Goal: Task Accomplishment & Management: Use online tool/utility

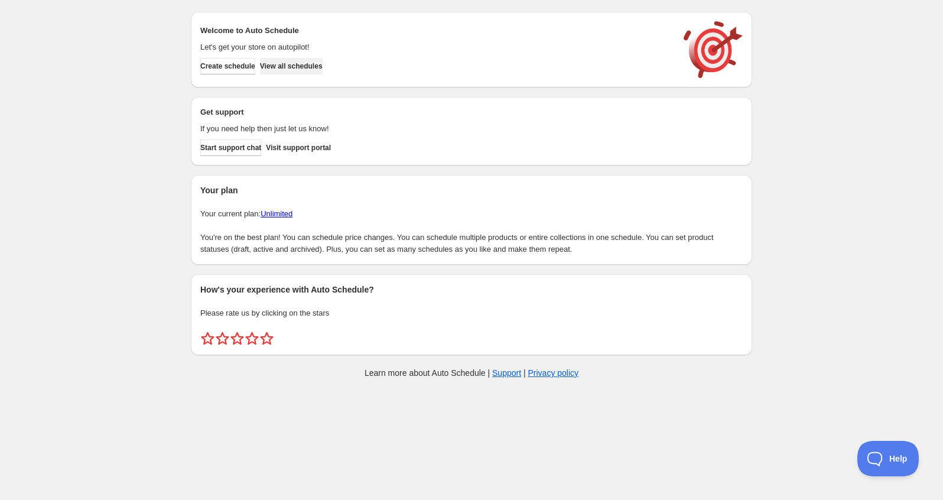
click at [288, 69] on span "View all schedules" at bounding box center [291, 65] width 63 height 9
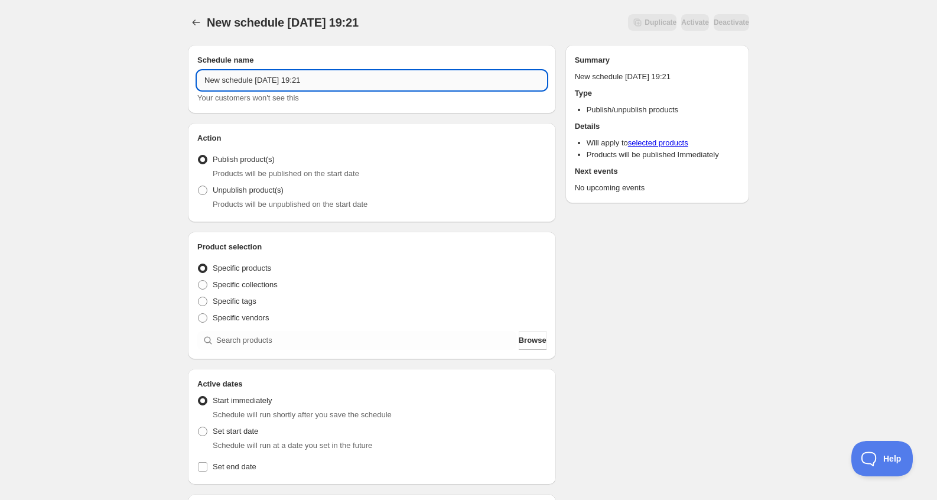
click at [321, 82] on input "New schedule Aug 21 2025 19:21" at bounding box center [371, 80] width 349 height 19
drag, startPoint x: 341, startPoint y: 83, endPoint x: 23, endPoint y: 64, distance: 318.4
click at [25, 67] on div "New schedule Aug 21 2025 19:21. This page is ready New schedule Aug 21 2025 19:…" at bounding box center [468, 450] width 937 height 900
type input "PLAVE"
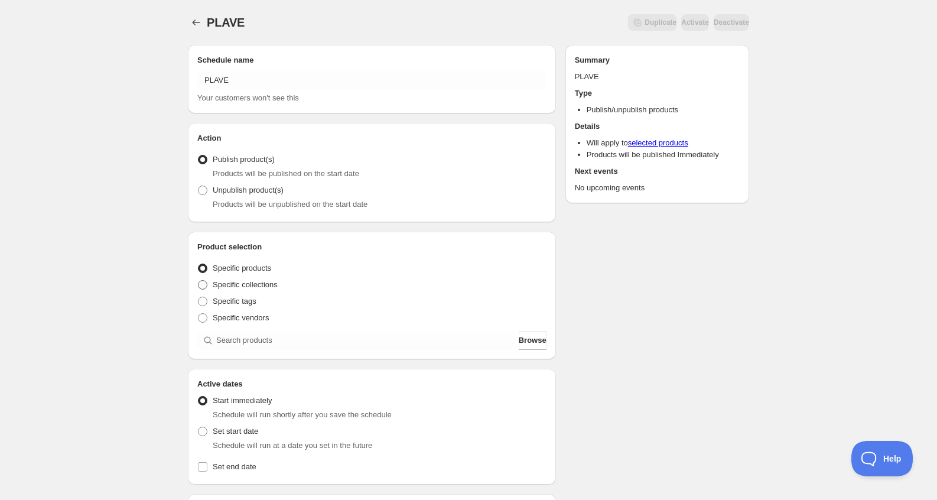
click at [268, 282] on span "Specific collections" at bounding box center [245, 284] width 65 height 9
click at [199, 281] on input "Specific collections" at bounding box center [198, 280] width 1 height 1
radio input "true"
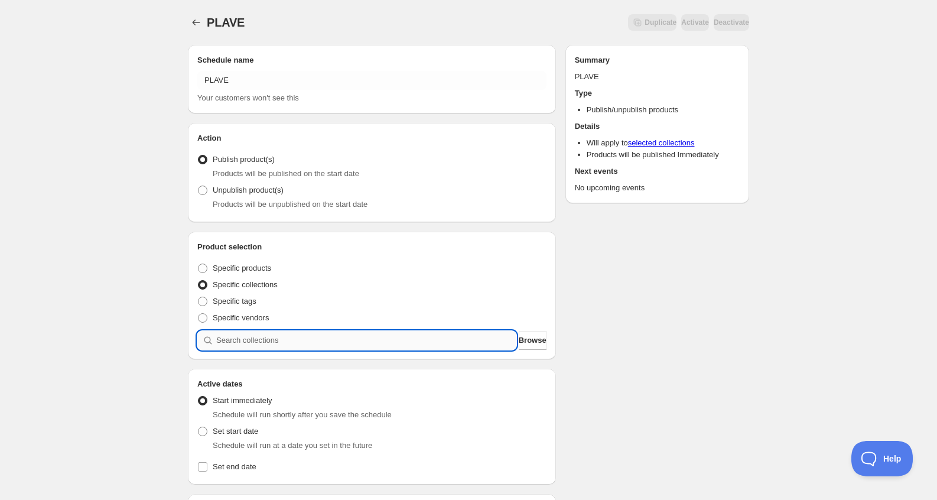
click at [269, 334] on input "search" at bounding box center [366, 340] width 300 height 19
type input "P"
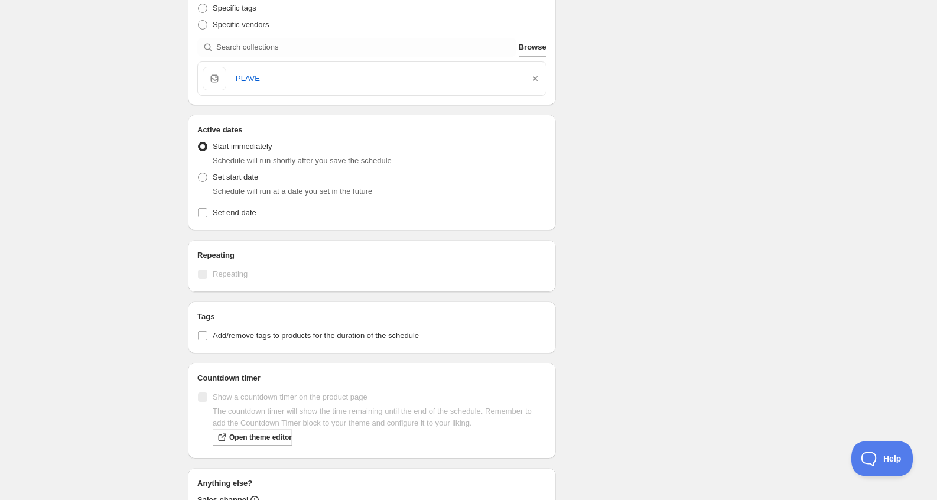
scroll to position [236, 0]
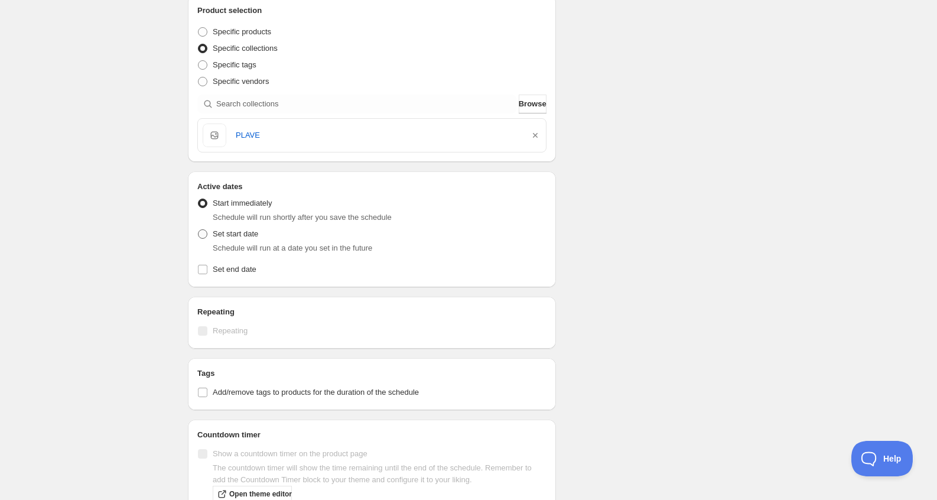
click at [248, 238] on span "Set start date" at bounding box center [235, 233] width 45 height 9
click at [199, 230] on input "Set start date" at bounding box center [198, 229] width 1 height 1
radio input "true"
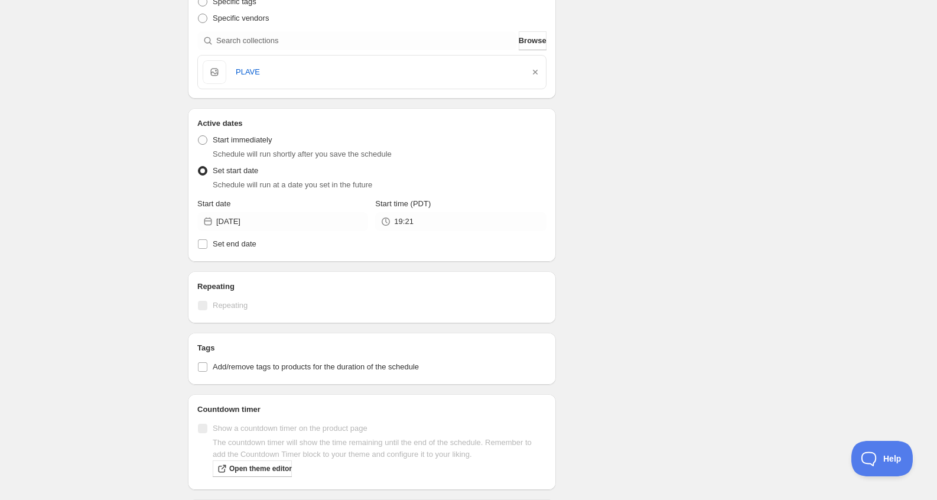
scroll to position [414, 0]
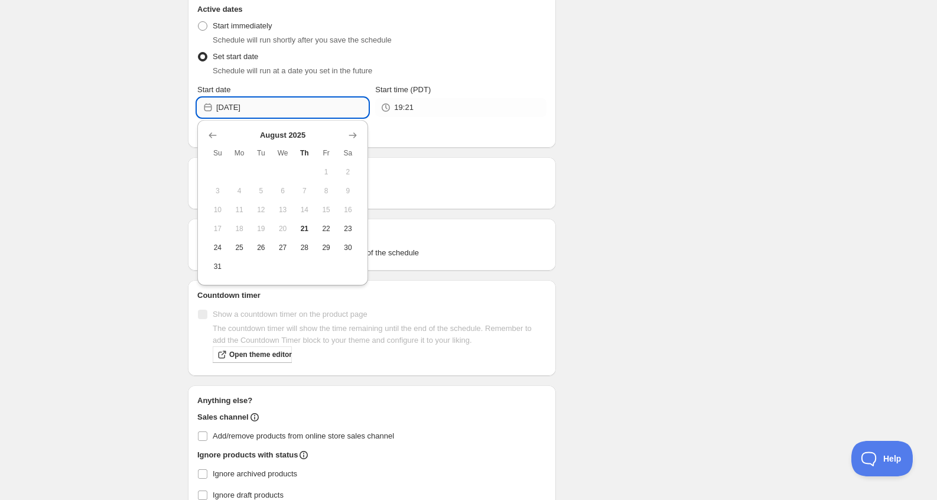
click at [258, 105] on input "2025-08-21" at bounding box center [292, 107] width 152 height 19
click at [330, 234] on button "22" at bounding box center [326, 228] width 22 height 19
type input "2025-08-22"
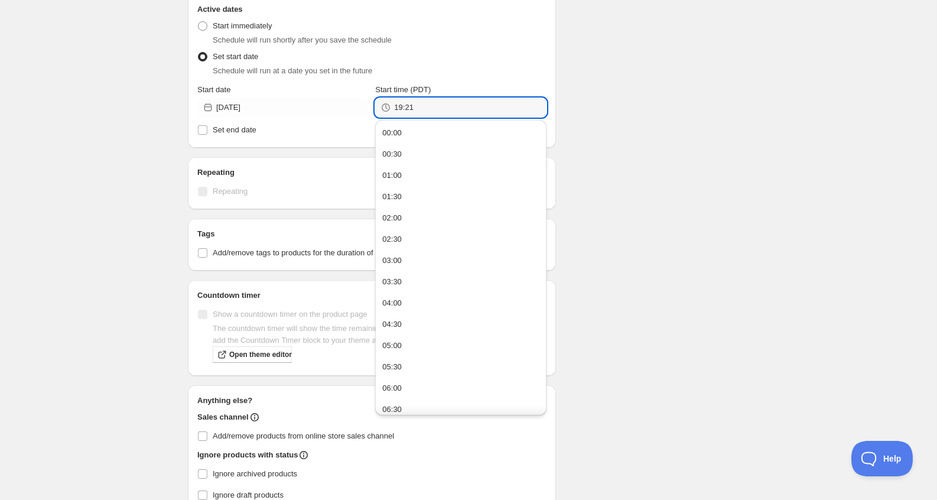
drag, startPoint x: 434, startPoint y: 104, endPoint x: 346, endPoint y: 97, distance: 87.7
click at [346, 97] on div "Start date 2025-08-22 Start time (PDT) 19:21" at bounding box center [371, 100] width 349 height 33
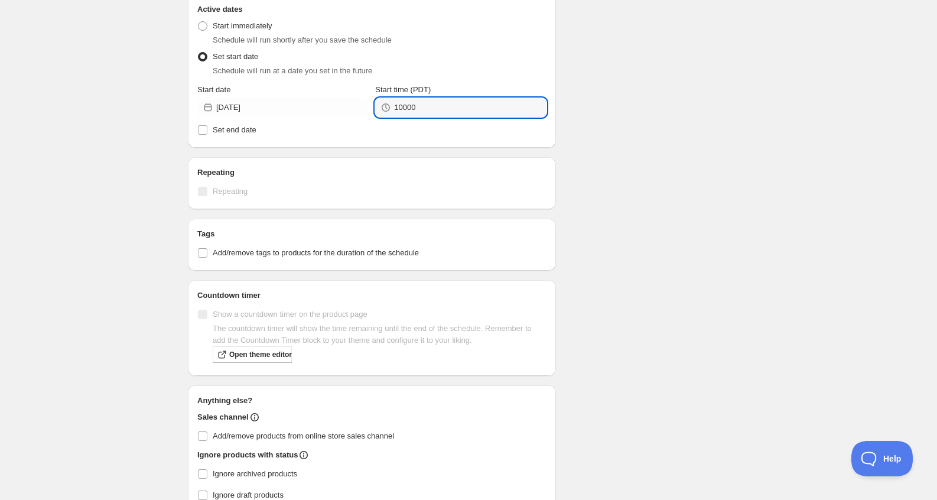
type input "10:00"
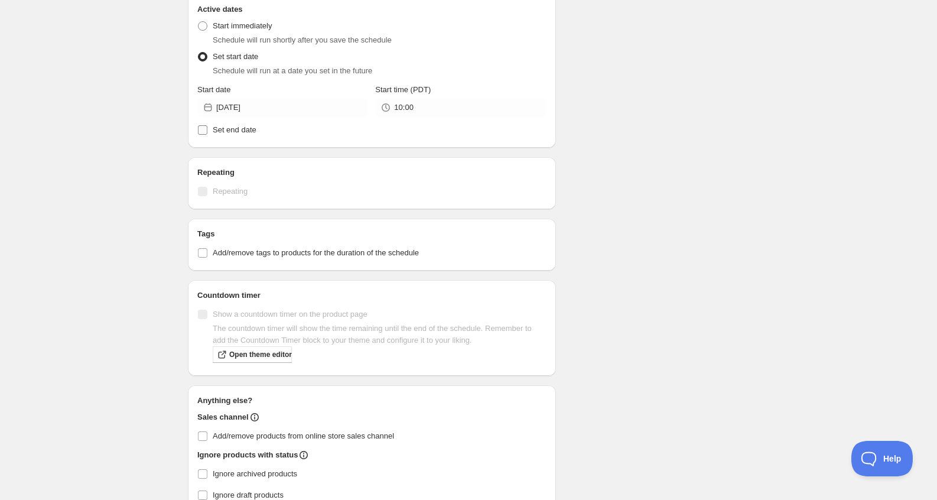
click at [227, 134] on span "Set end date" at bounding box center [235, 129] width 44 height 9
click at [207, 134] on input "Set end date" at bounding box center [202, 129] width 9 height 9
checkbox input "true"
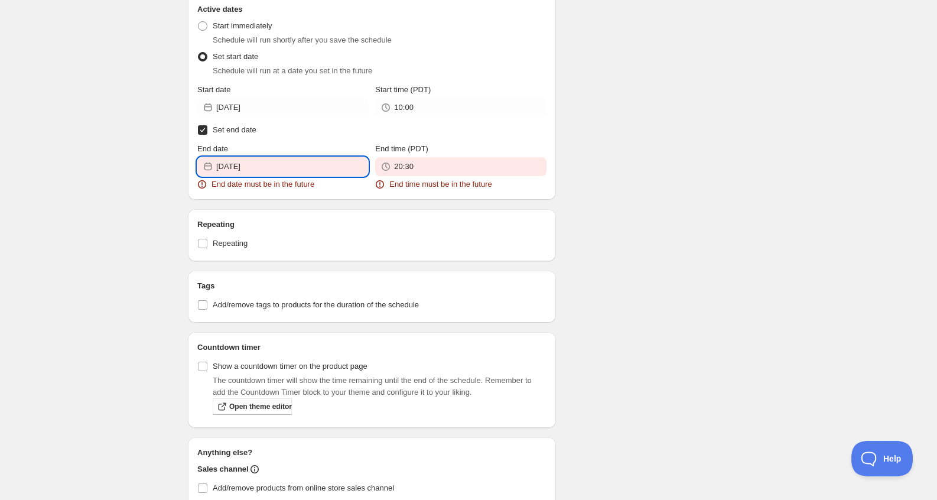
click at [263, 172] on input "2025-08-20" at bounding box center [292, 166] width 152 height 19
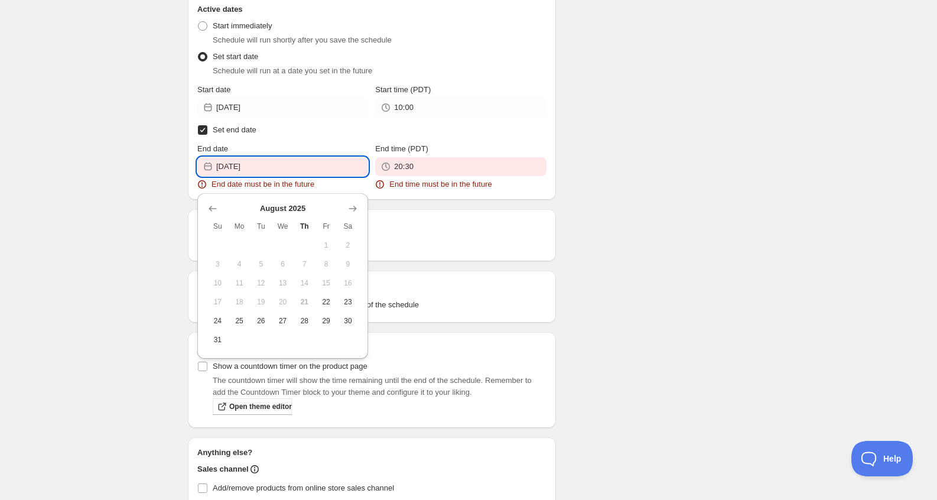
click at [305, 326] on button "28" at bounding box center [305, 320] width 22 height 19
type input "2025-08-28"
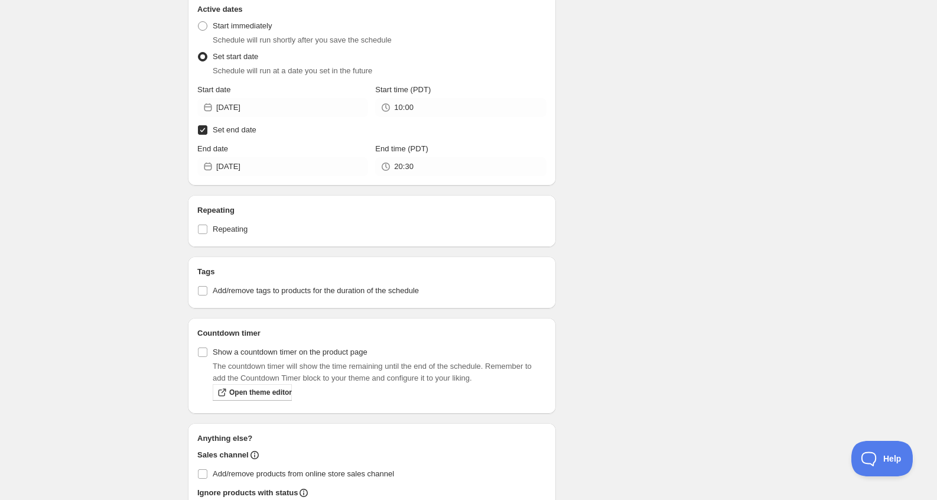
click at [225, 125] on span "Set end date" at bounding box center [235, 129] width 44 height 9
click at [207, 125] on input "Set end date" at bounding box center [202, 129] width 9 height 9
checkbox input "false"
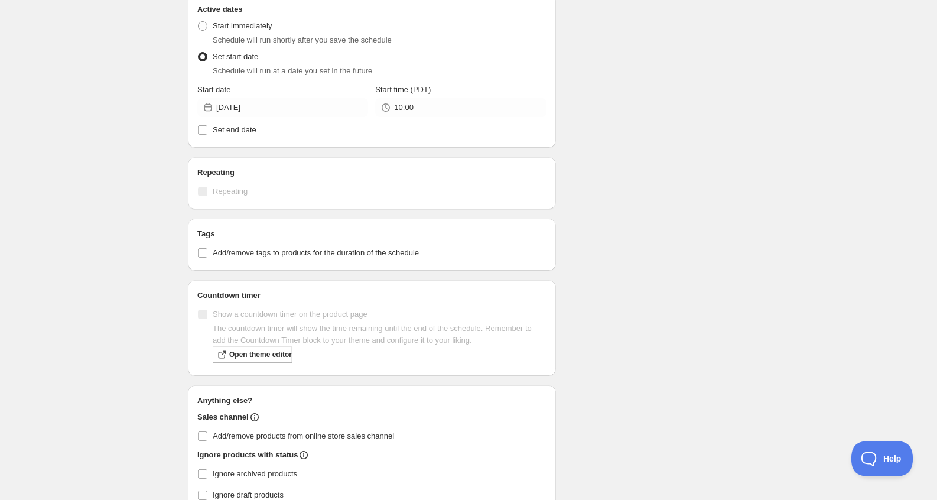
click at [575, 165] on div "Schedule name PLAVE Your customers won't see this Action Action Publish product…" at bounding box center [463, 81] width 571 height 918
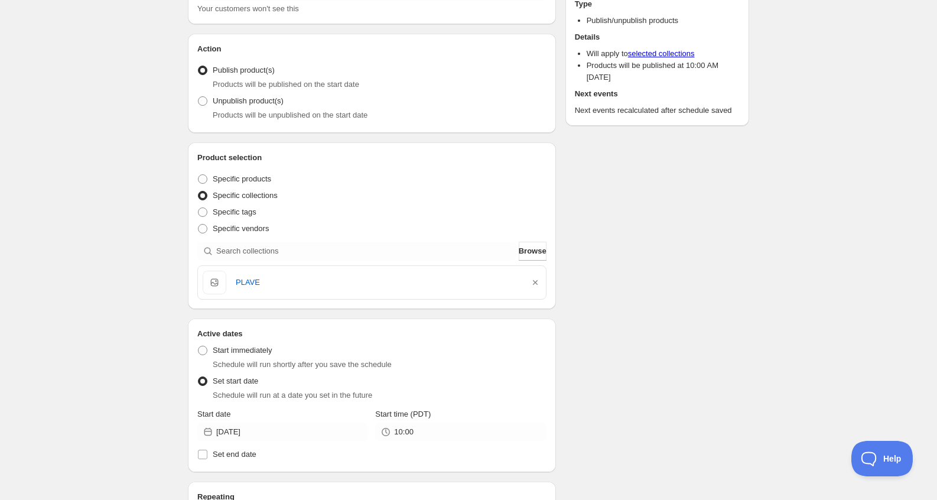
scroll to position [0, 0]
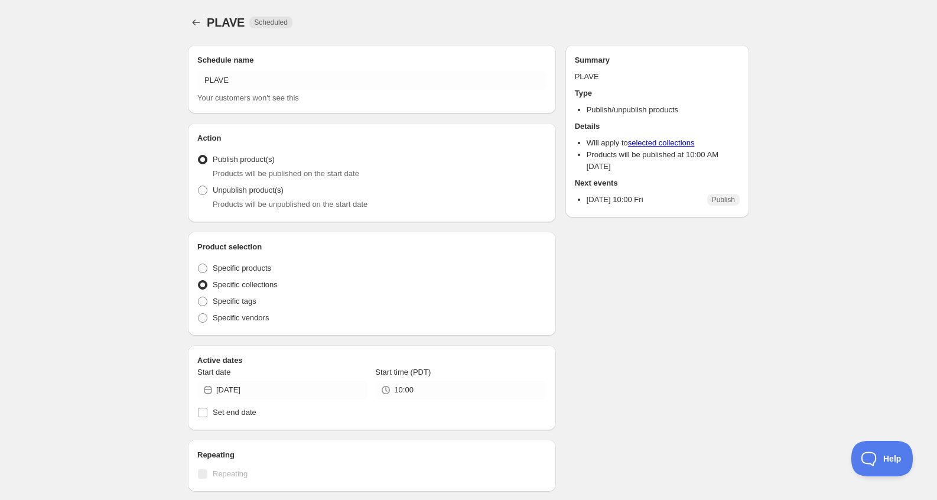
radio input "true"
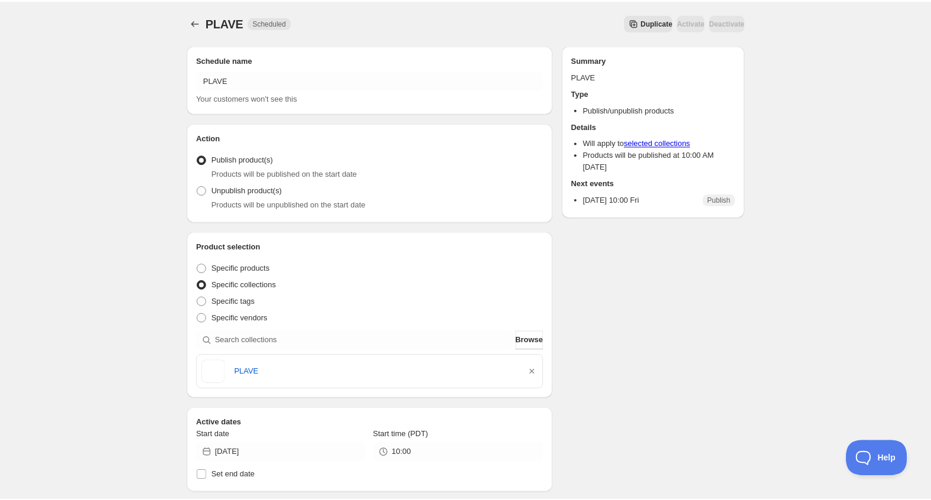
scroll to position [236, 0]
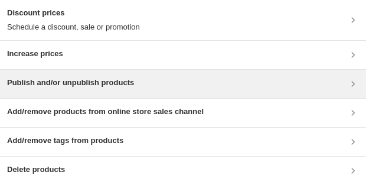
click at [150, 92] on div "Publish and/or unpublish products" at bounding box center [183, 84] width 366 height 28
